Goal: Task Accomplishment & Management: Use online tool/utility

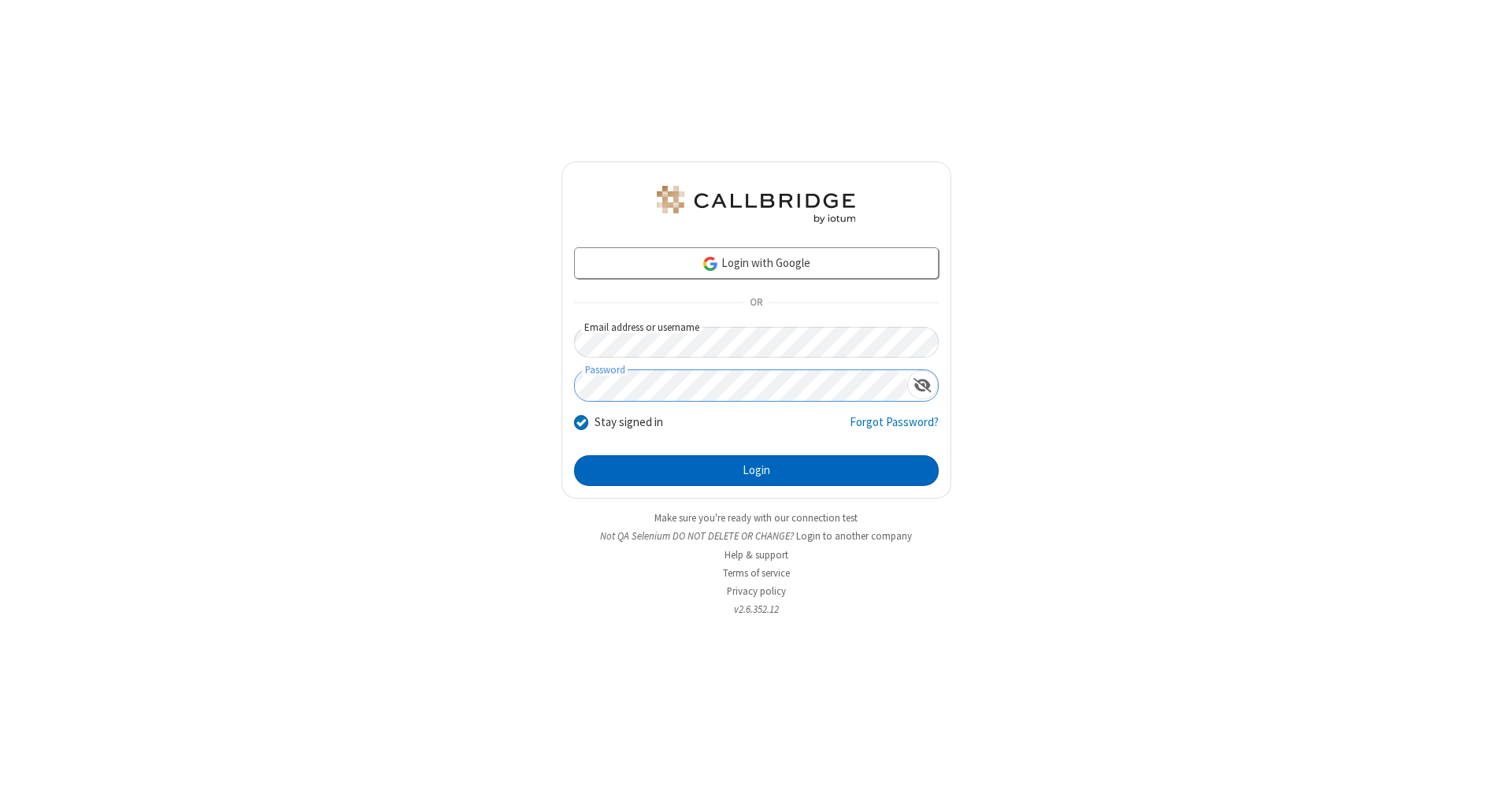
click at [756, 471] on button "Login" at bounding box center [756, 471] width 365 height 31
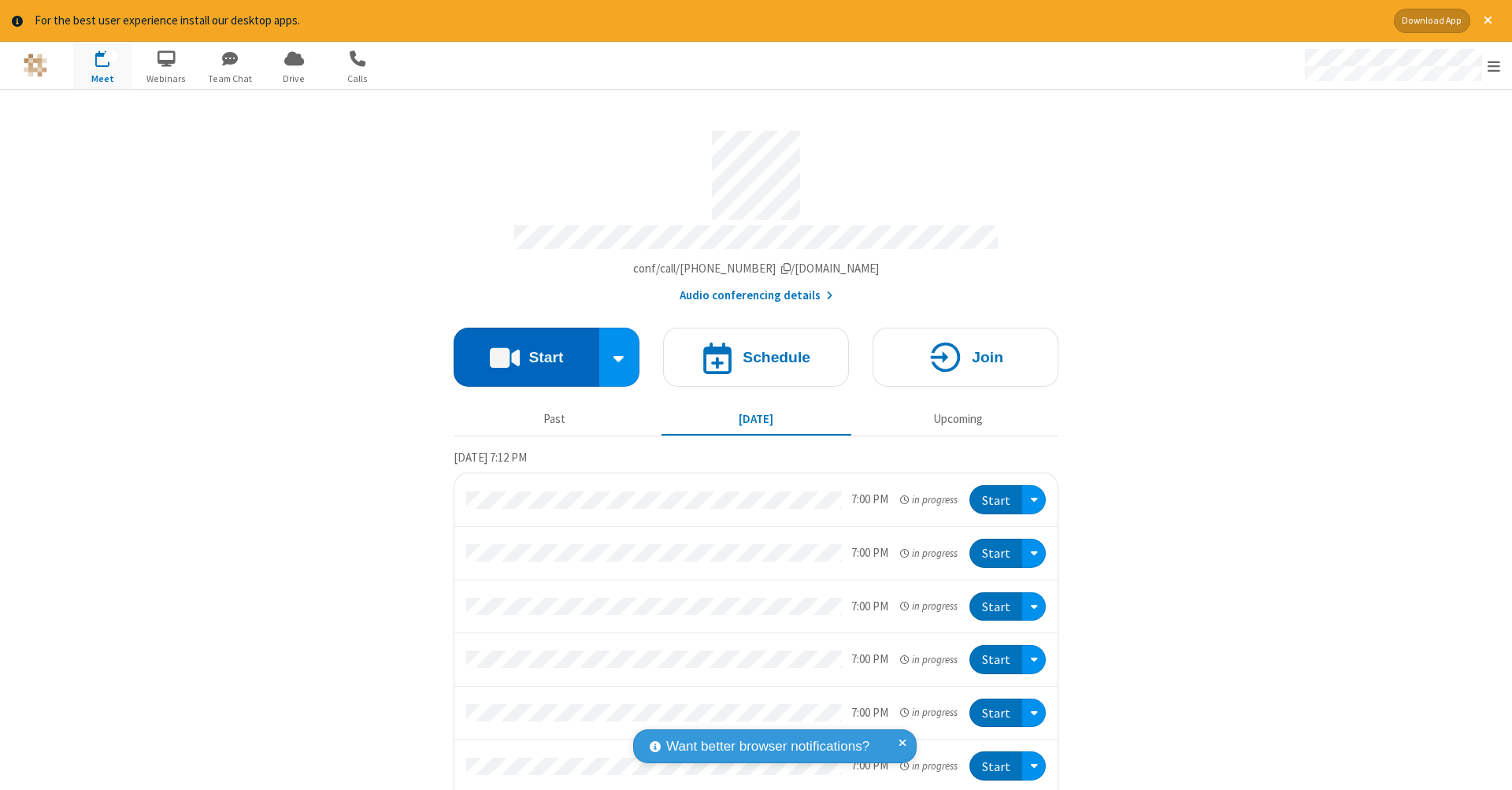
click at [519, 349] on button "Start" at bounding box center [527, 358] width 146 height 59
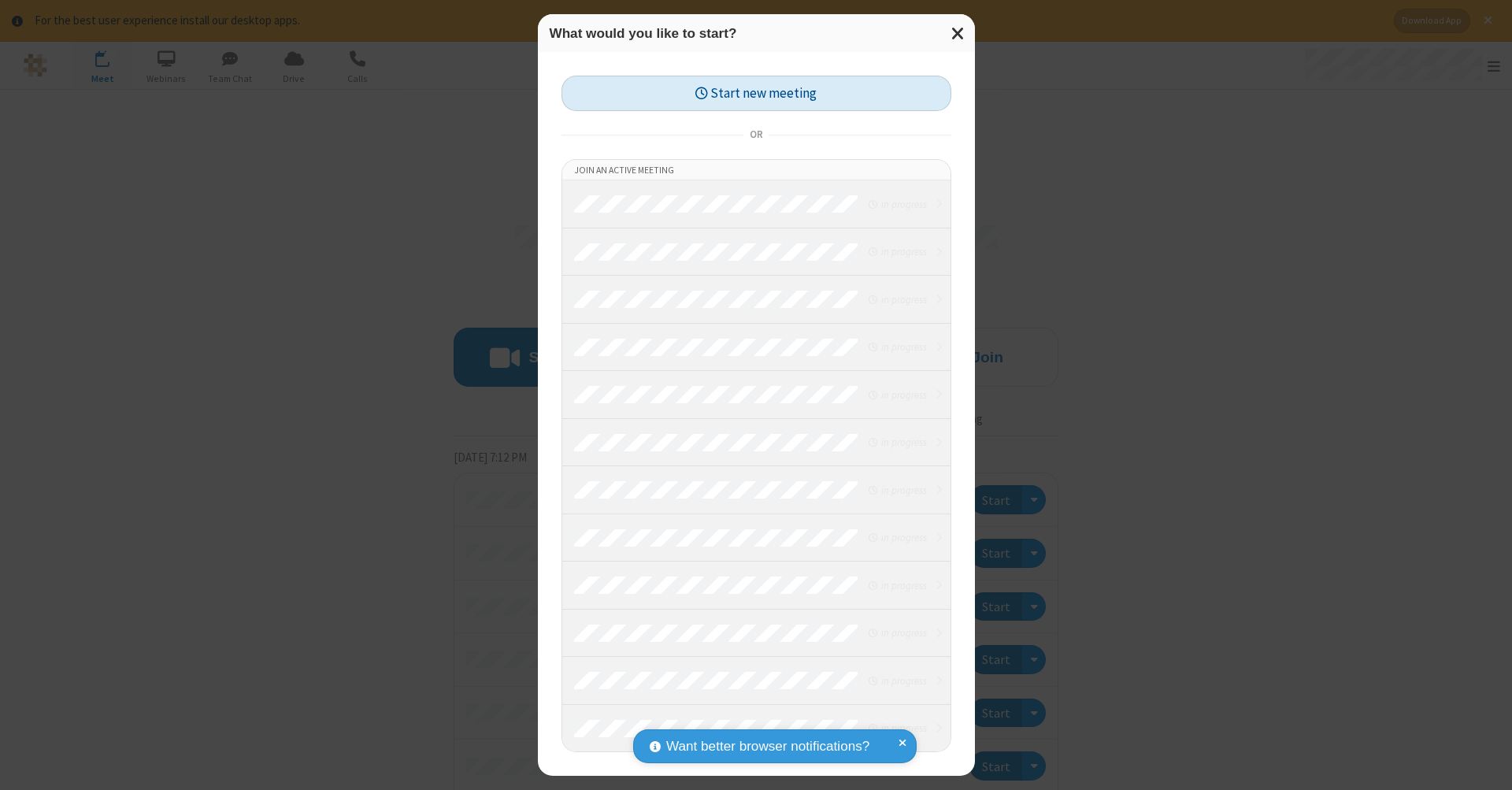
click at [756, 93] on button "Start new meeting" at bounding box center [757, 93] width 390 height 35
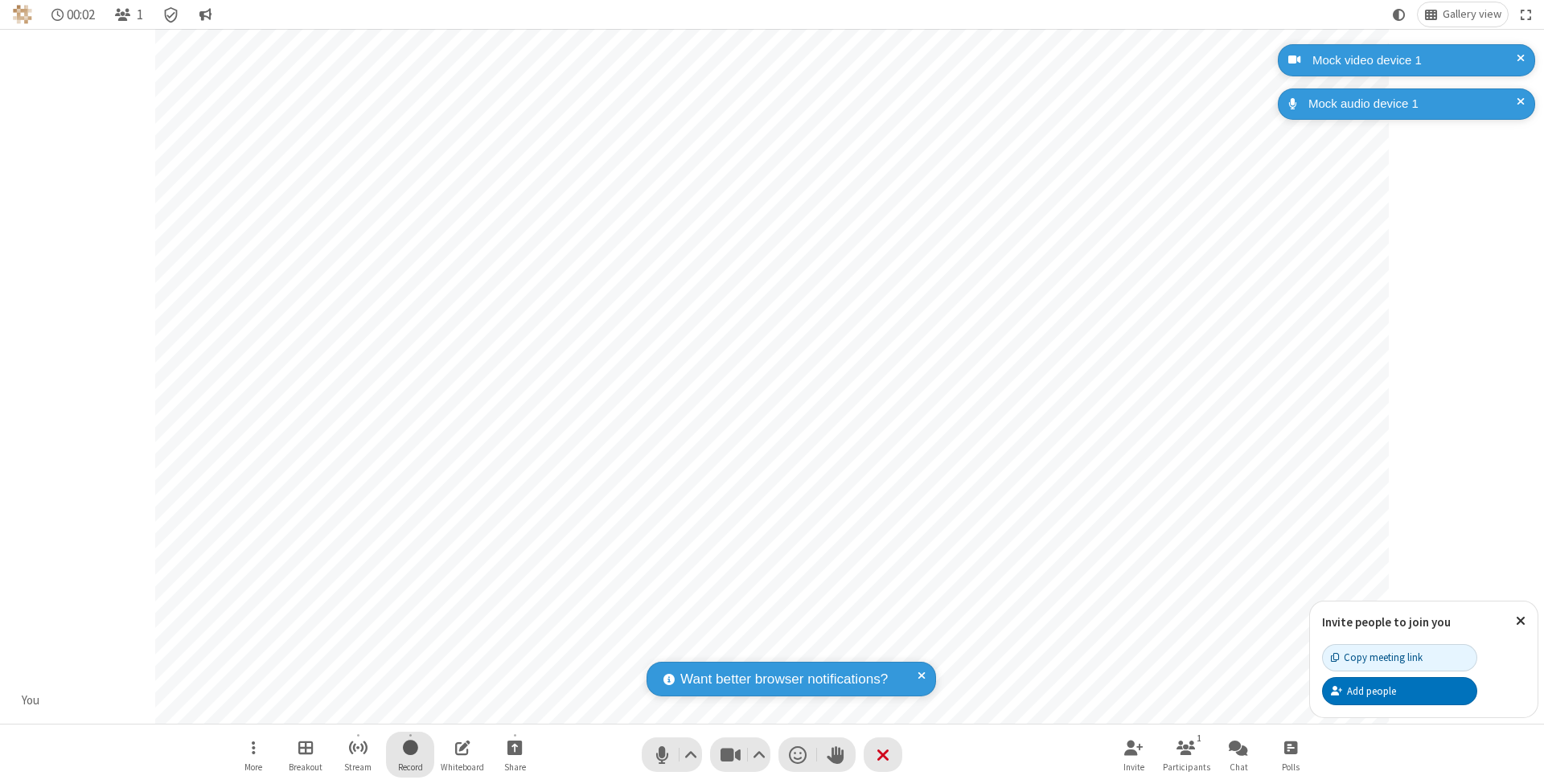
click at [411, 754] on span "Start recording" at bounding box center [411, 747] width 15 height 20
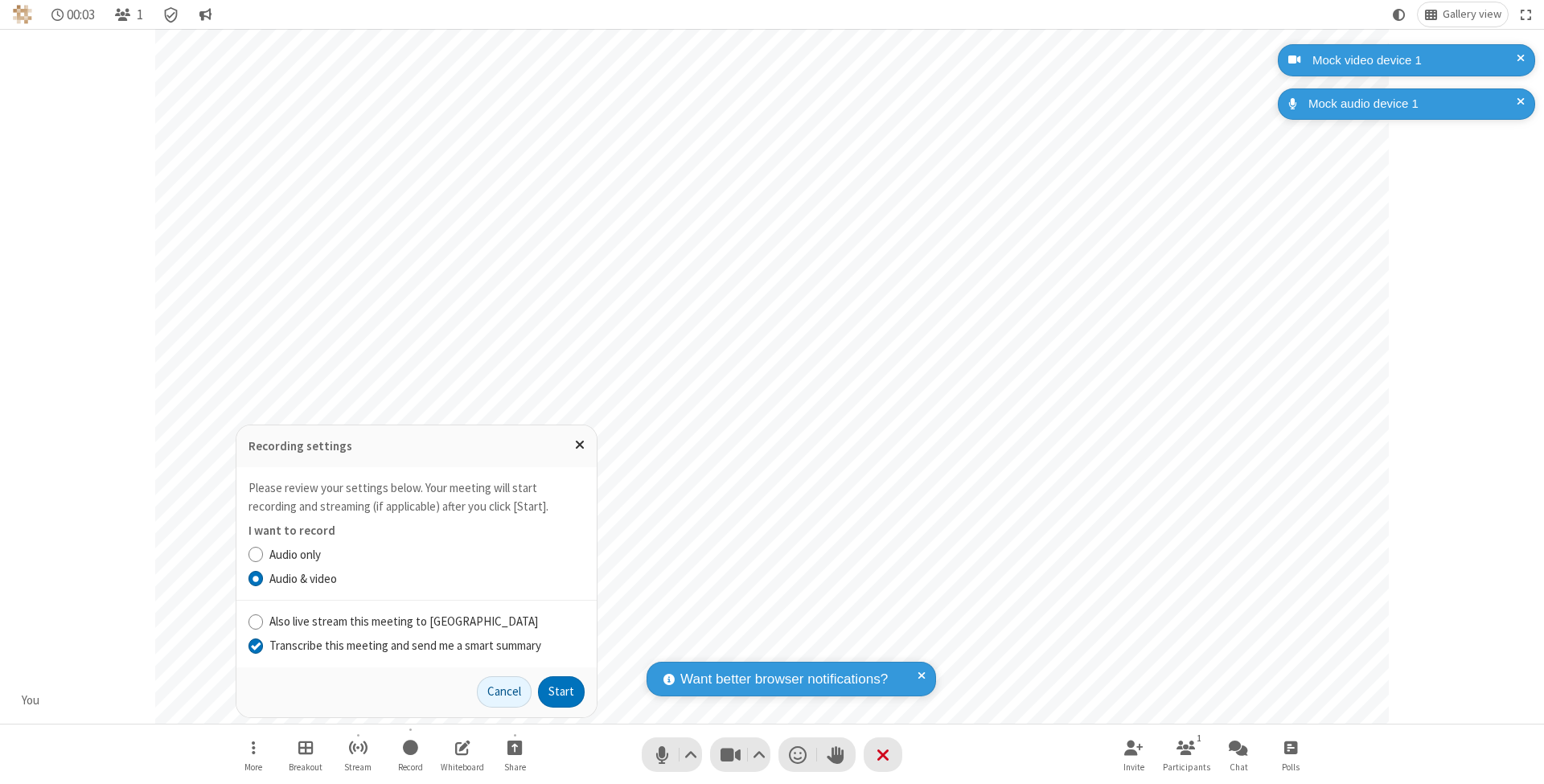
click at [255, 645] on input "Transcribe this meeting and send me a smart summary" at bounding box center [256, 645] width 15 height 17
click at [427, 579] on label "Audio & video" at bounding box center [428, 579] width 315 height 19
click at [264, 579] on input "Audio & video" at bounding box center [256, 578] width 15 height 17
click at [562, 692] on button "Start" at bounding box center [561, 692] width 46 height 32
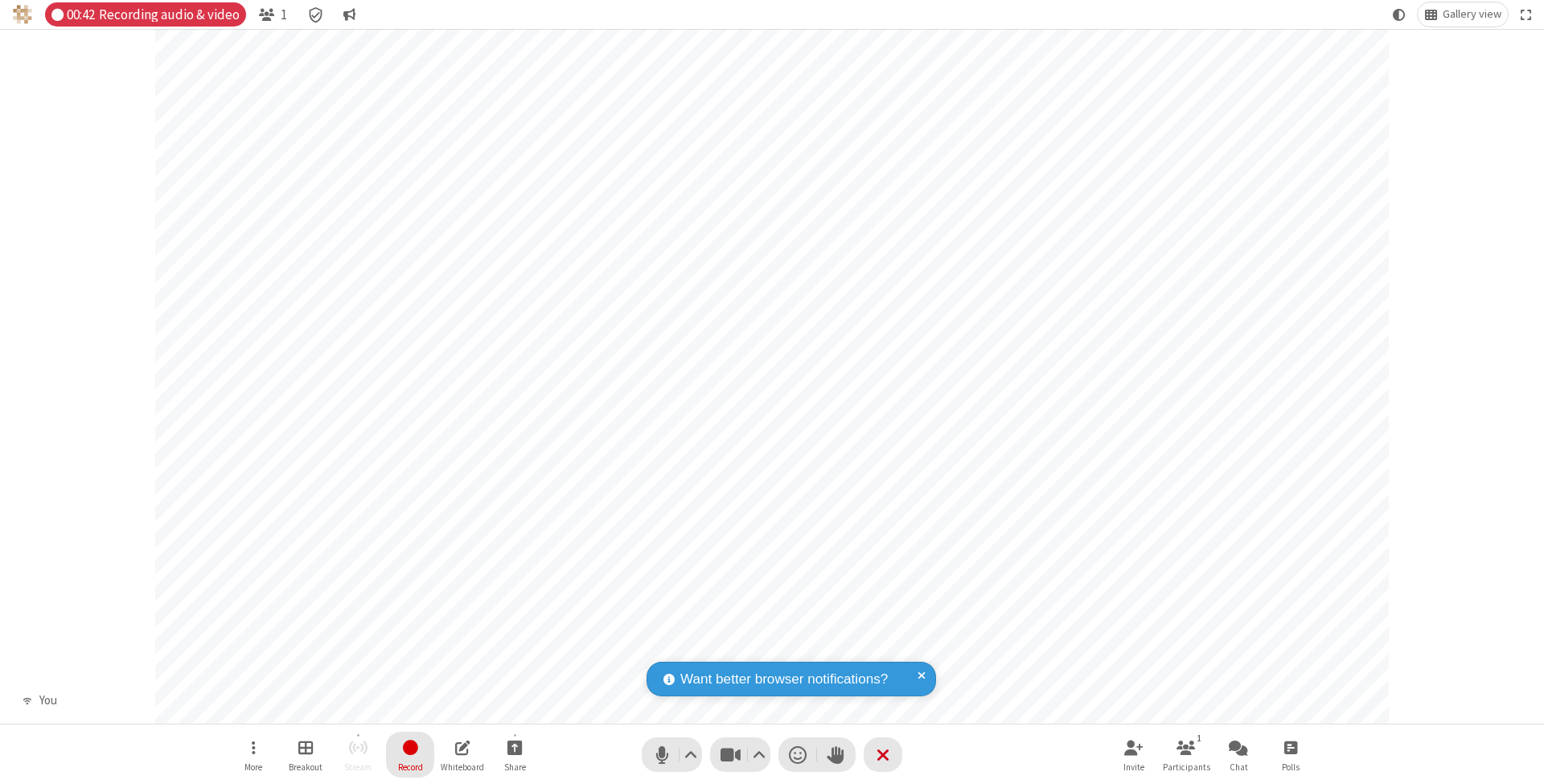
click at [411, 754] on span "Stop recording" at bounding box center [410, 747] width 19 height 20
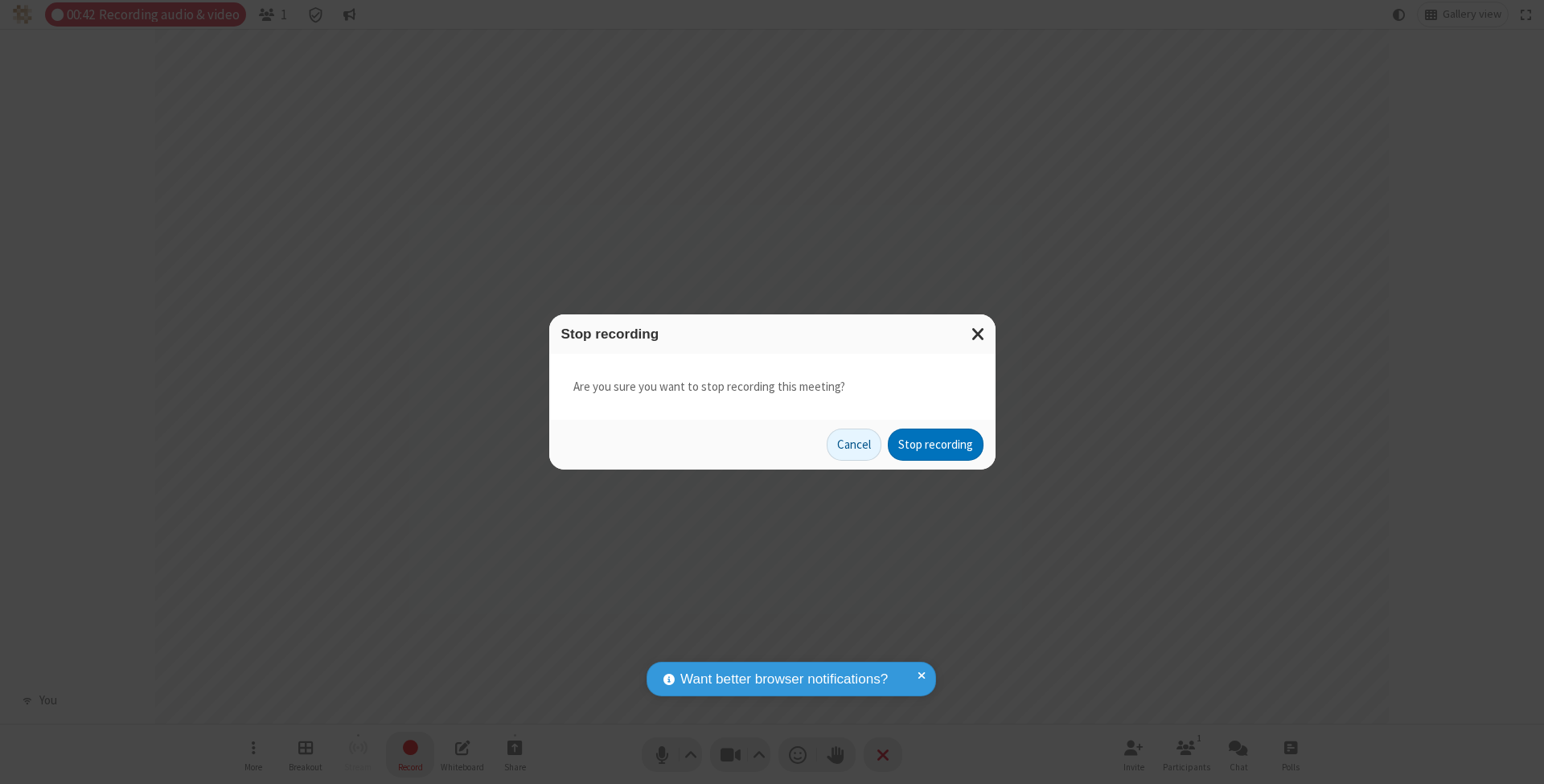
click at [935, 443] on button "Stop recording" at bounding box center [935, 444] width 95 height 32
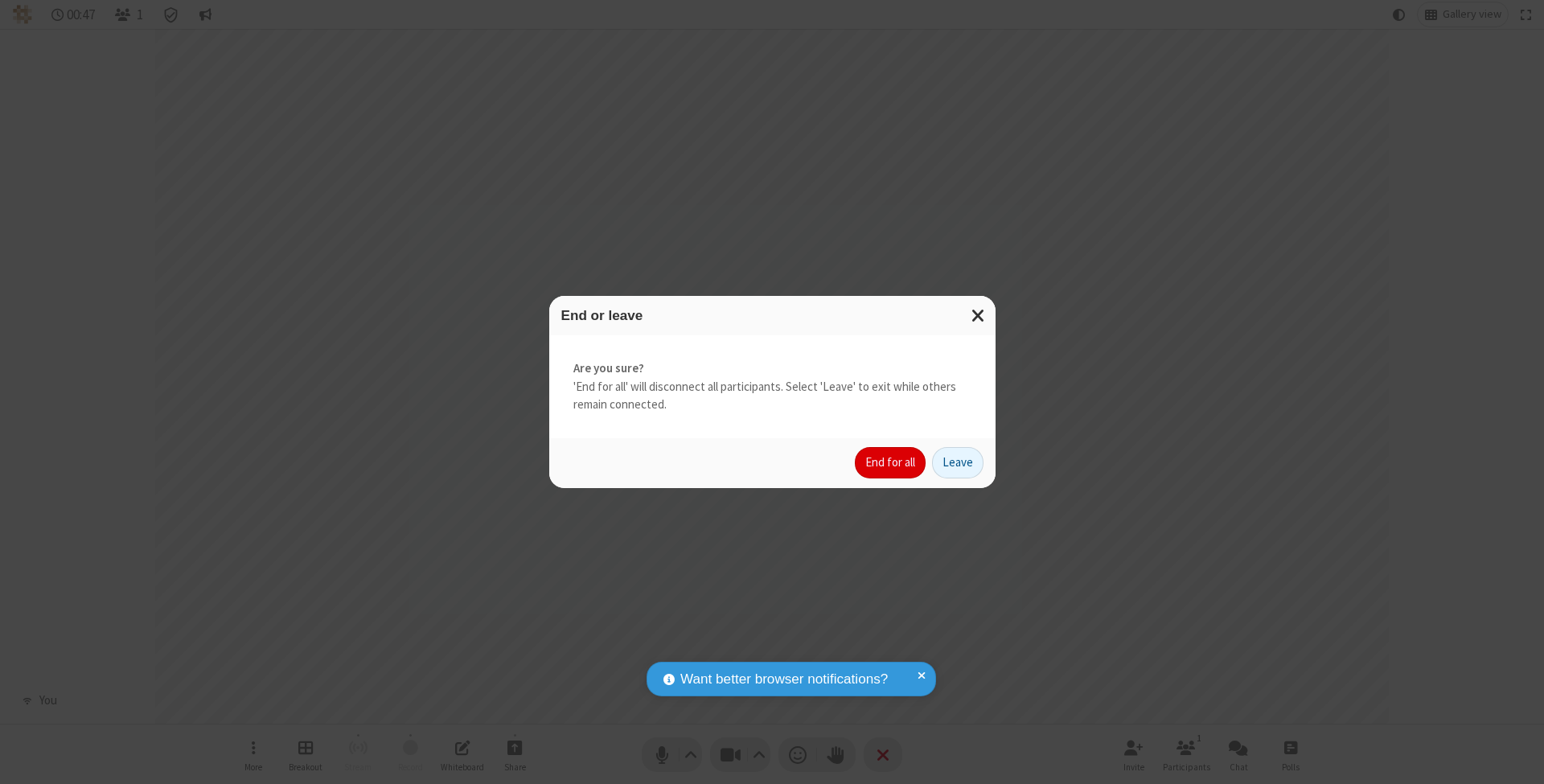
click at [891, 461] on button "End for all" at bounding box center [890, 463] width 71 height 32
